Goal: Information Seeking & Learning: Find specific page/section

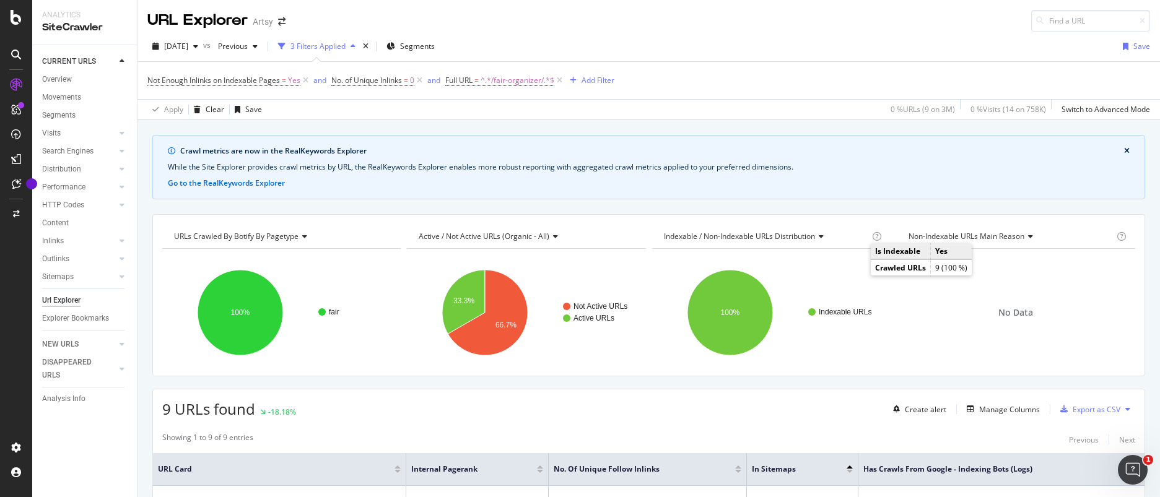
click at [355, 45] on icon "button" at bounding box center [352, 46] width 5 height 7
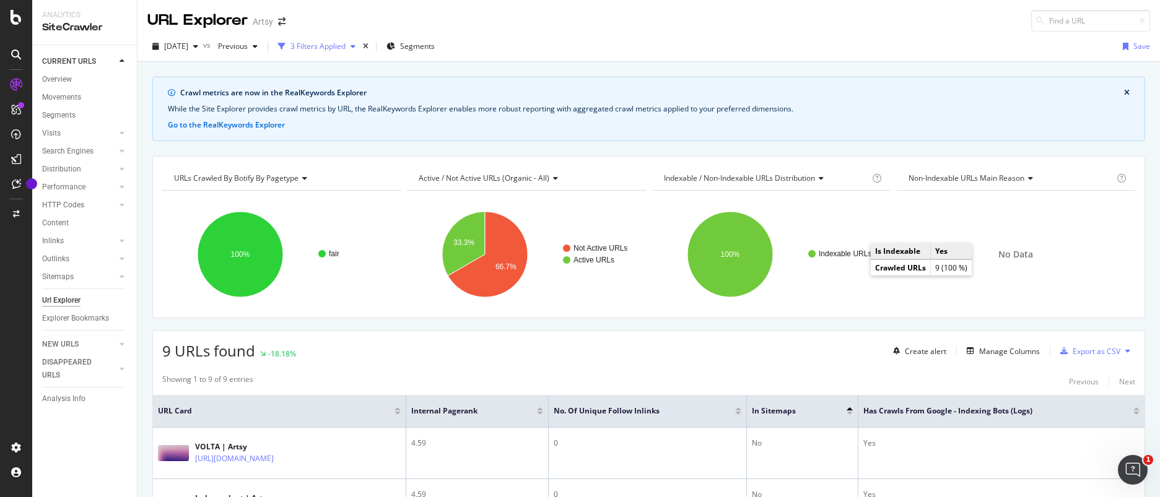
click at [355, 45] on icon "button" at bounding box center [352, 46] width 5 height 7
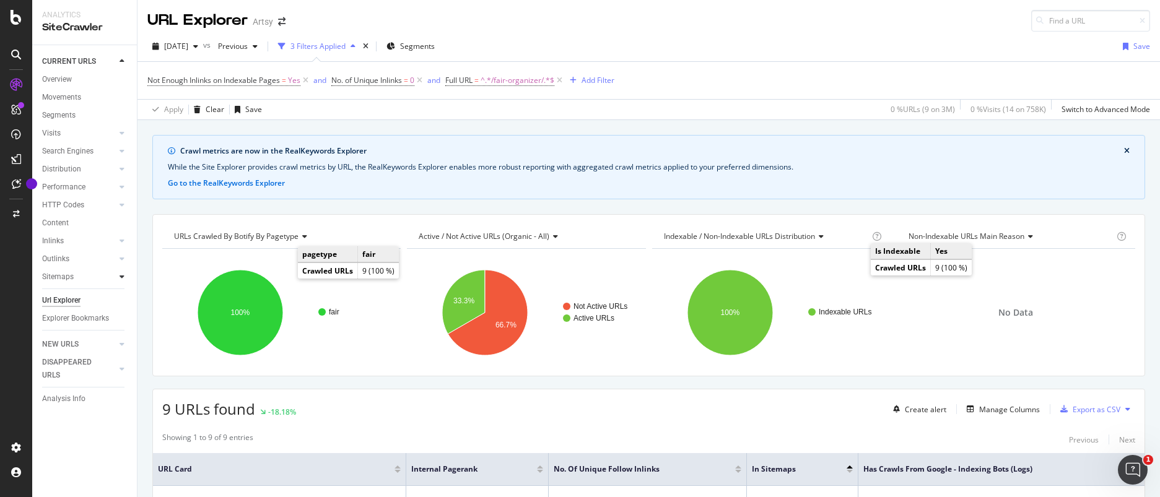
click at [123, 273] on icon at bounding box center [121, 276] width 5 height 7
click at [66, 294] on div "Top Charts" at bounding box center [66, 295] width 37 height 13
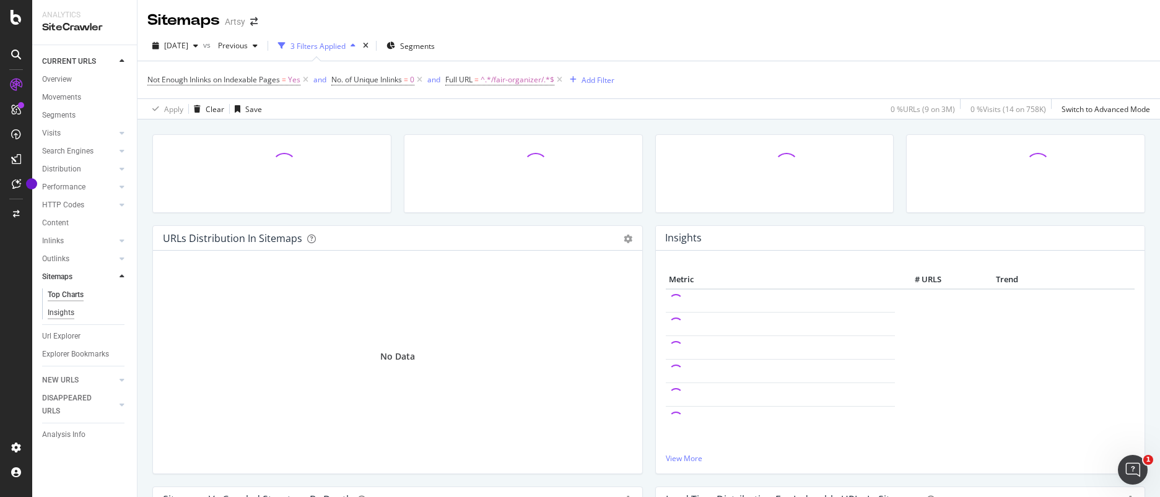
click at [63, 312] on div "Insights" at bounding box center [61, 312] width 27 height 13
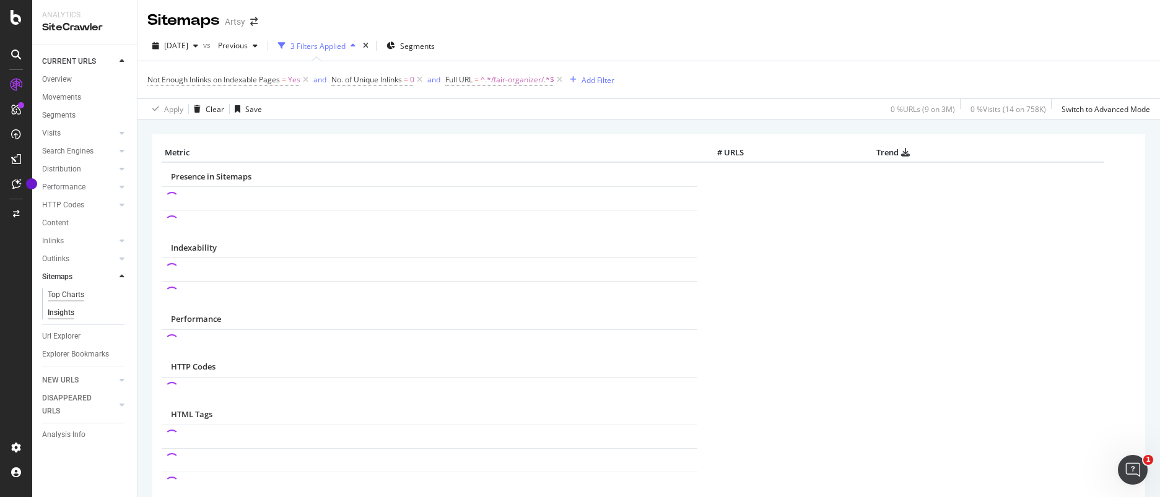
click at [59, 295] on div "Top Charts" at bounding box center [66, 295] width 37 height 13
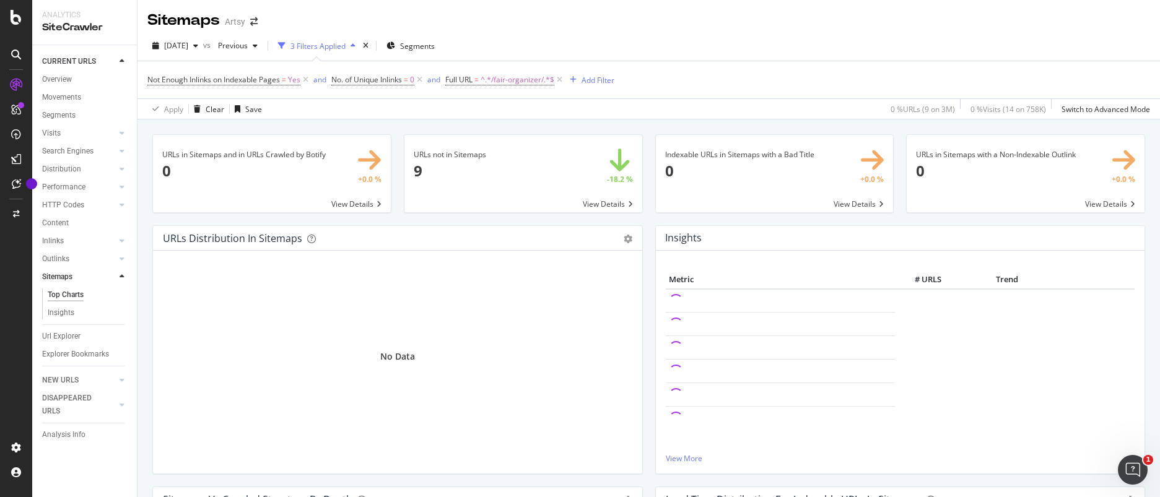
click at [143, 308] on div "URLs in Sitemaps and in URLs Crawled by Botify 0 +0.0 % View Details URLs not i…" at bounding box center [648, 367] width 1022 height 497
click at [604, 204] on span at bounding box center [523, 173] width 238 height 77
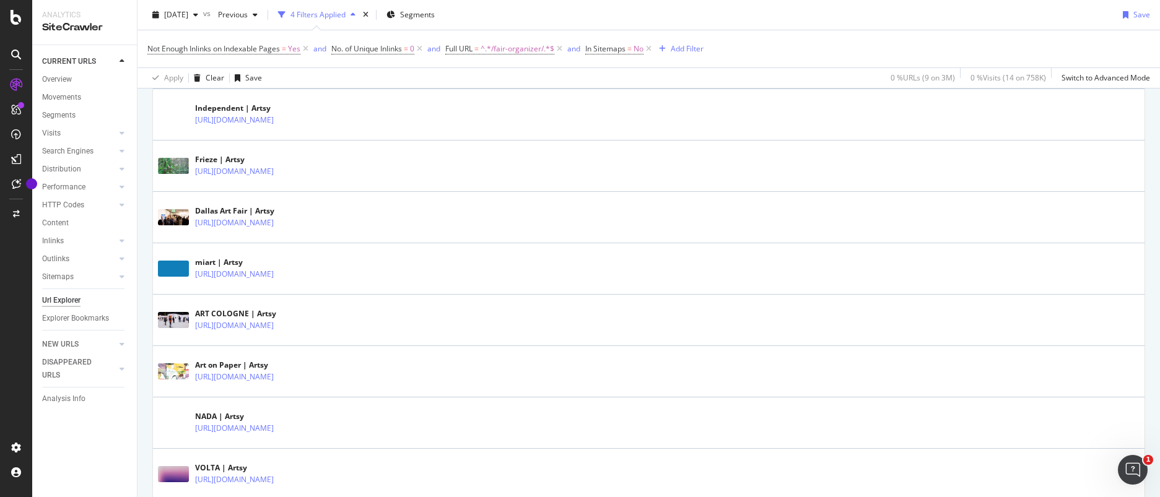
scroll to position [434, 0]
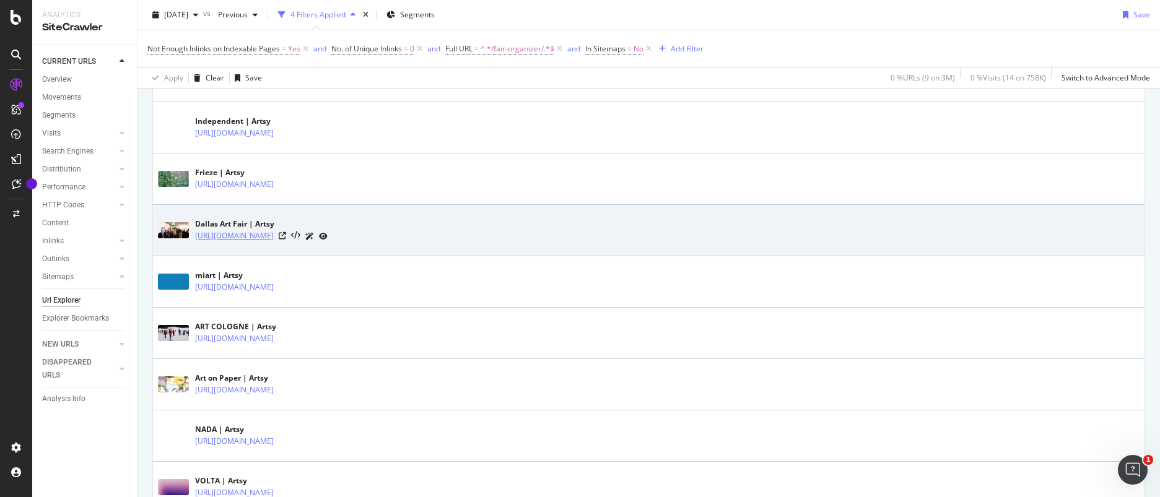
click at [274, 236] on link "[URL][DOMAIN_NAME]" at bounding box center [234, 236] width 79 height 12
drag, startPoint x: 369, startPoint y: 239, endPoint x: 192, endPoint y: 238, distance: 177.1
click at [192, 238] on div "Dallas Art Fair | Artsy [URL][DOMAIN_NAME]" at bounding box center [648, 230] width 981 height 31
copy link "[URL][DOMAIN_NAME]"
